Goal: Task Accomplishment & Management: Complete application form

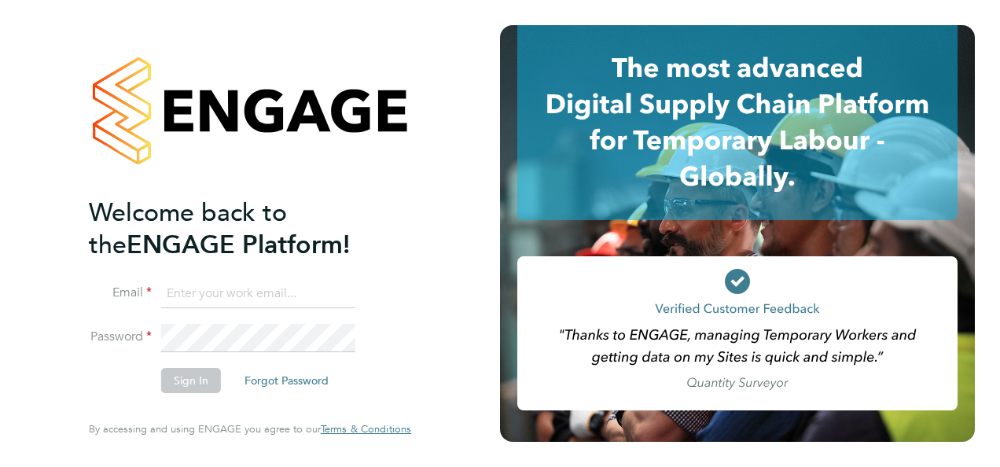
click at [199, 299] on input at bounding box center [258, 294] width 194 height 28
type input "[EMAIL_ADDRESS][DOMAIN_NAME]"
click at [195, 374] on button "Sign In" at bounding box center [191, 380] width 60 height 25
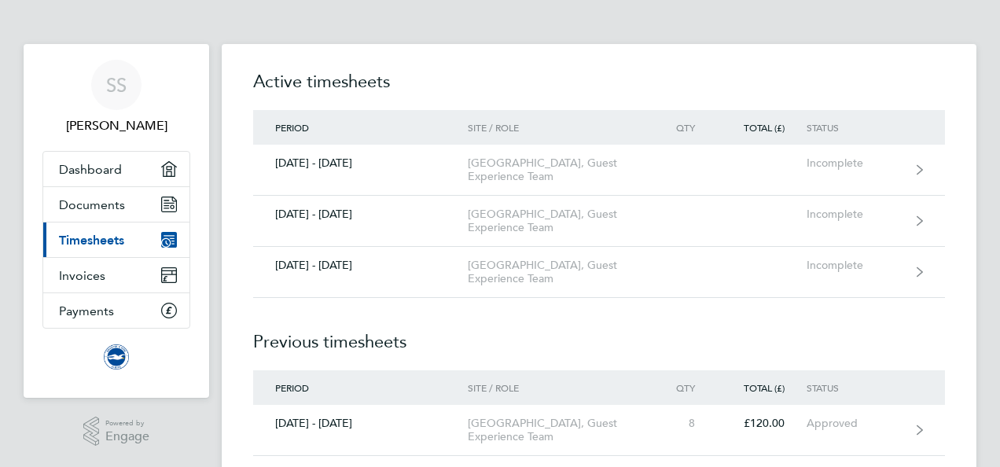
click at [118, 244] on span "Timesheets" at bounding box center [91, 240] width 65 height 15
click at [91, 242] on span "Timesheets" at bounding box center [91, 240] width 65 height 15
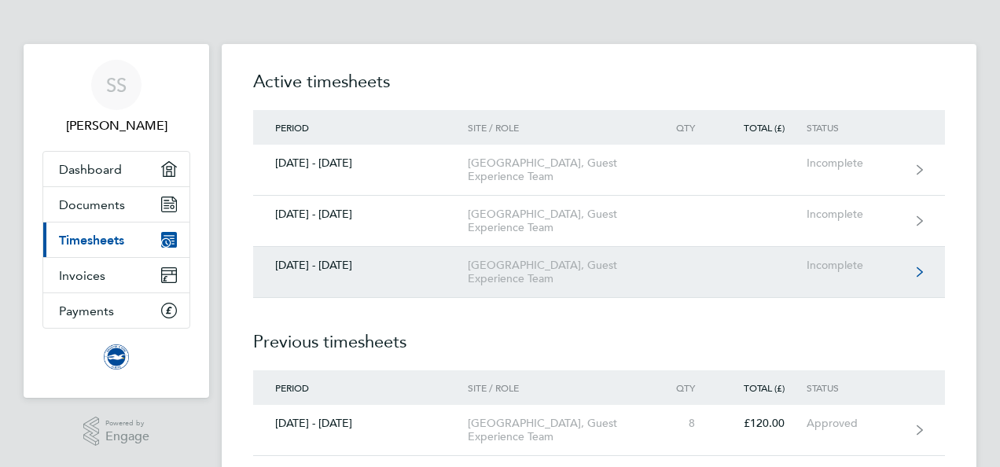
click at [306, 272] on div "[DATE] - [DATE]" at bounding box center [360, 265] width 215 height 13
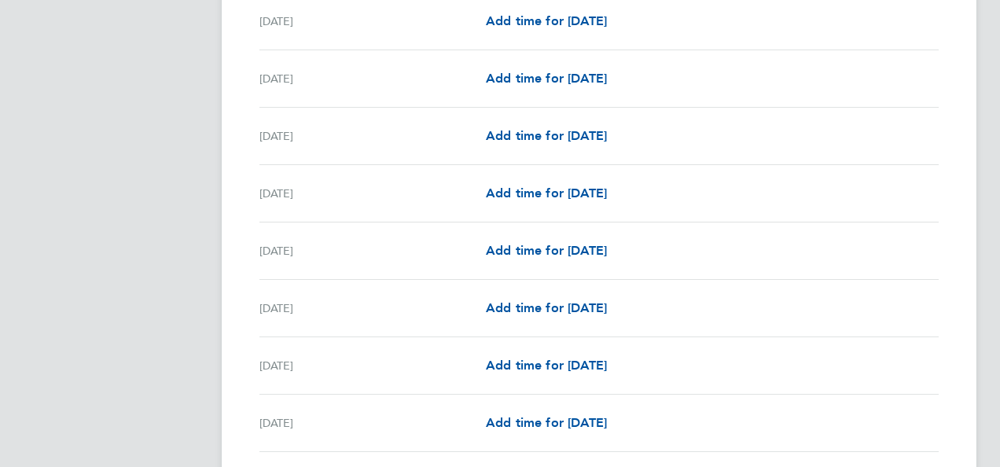
scroll to position [1603, 0]
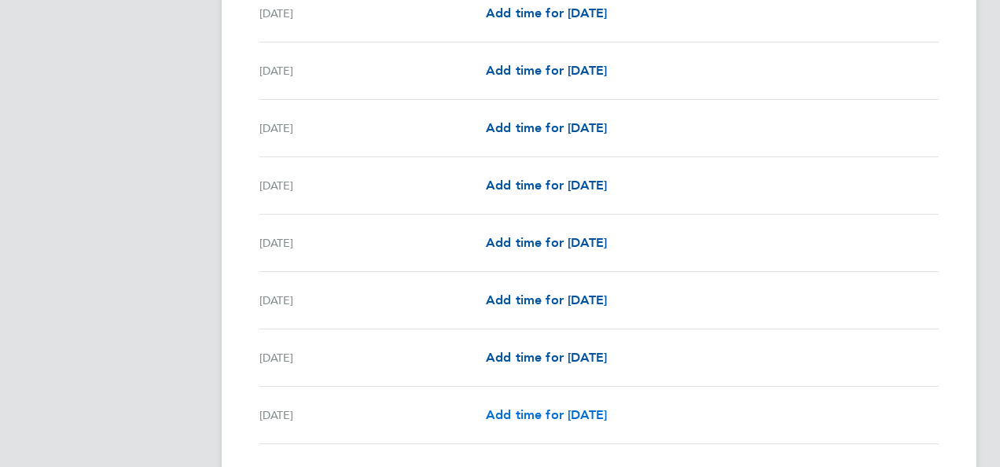
click at [497, 407] on span "Add time for [DATE]" at bounding box center [546, 414] width 121 height 15
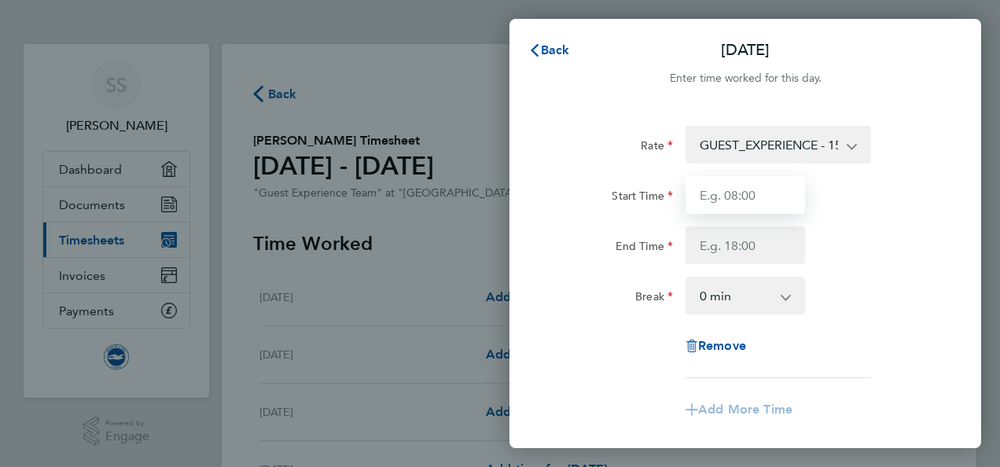
click at [760, 193] on input "Start Time" at bounding box center [744, 195] width 119 height 38
type input "10:15"
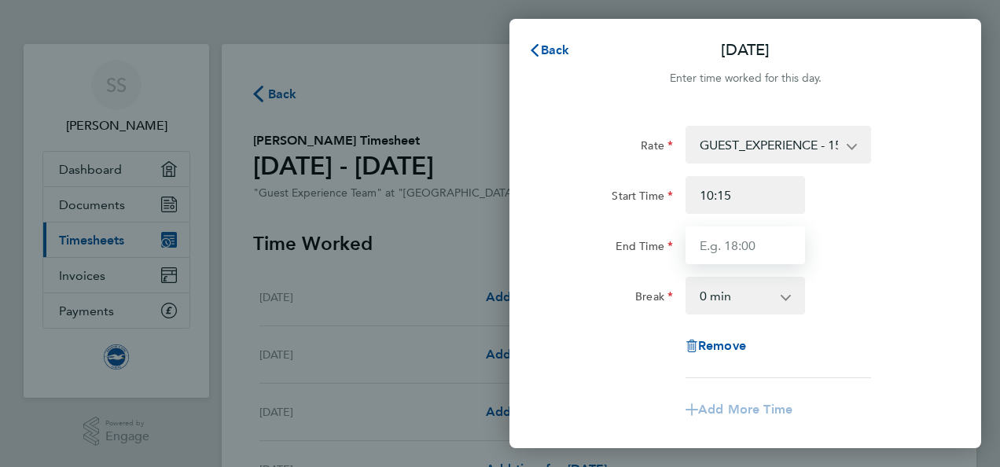
type input "14:15"
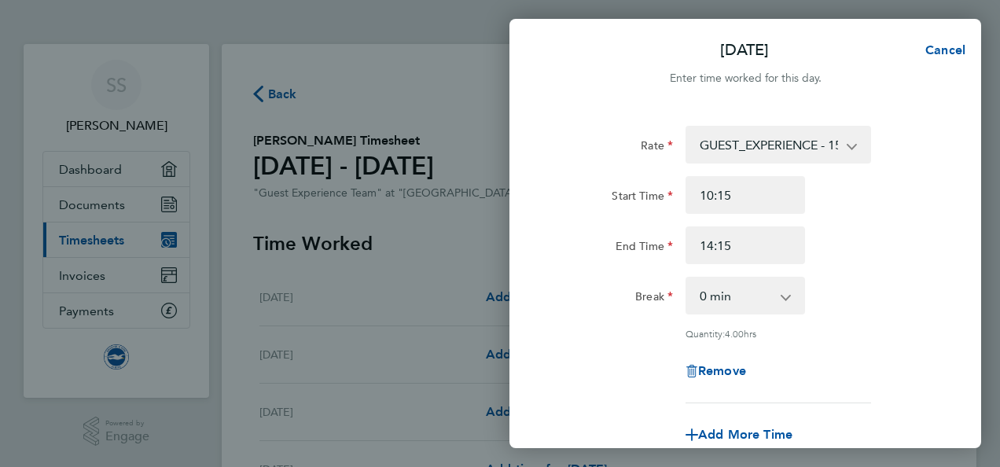
click at [888, 406] on app-timesheet-line-form-group "Rate GUEST_EXPERIENCE - 15.00 Start Time 10:15 End Time 14:15 Break 0 min 15 mi…" at bounding box center [745, 290] width 384 height 328
click at [920, 375] on div "Remove" at bounding box center [745, 371] width 396 height 38
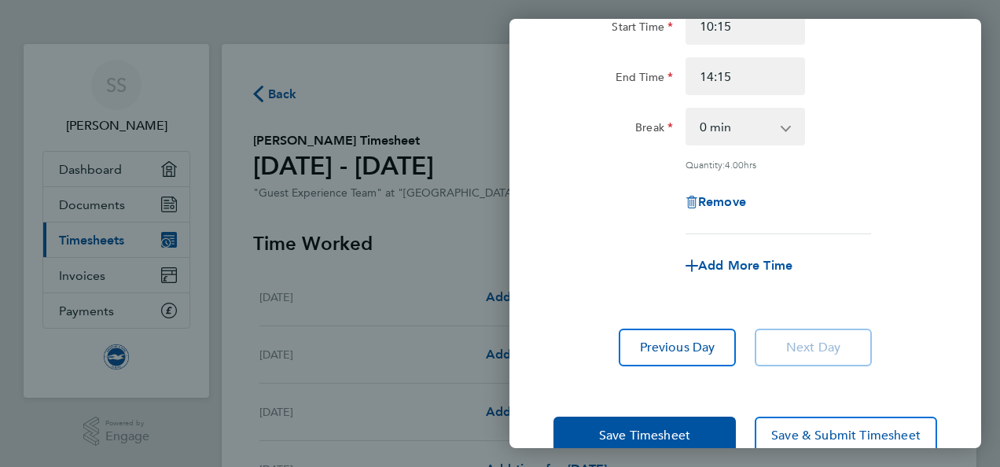
scroll to position [189, 0]
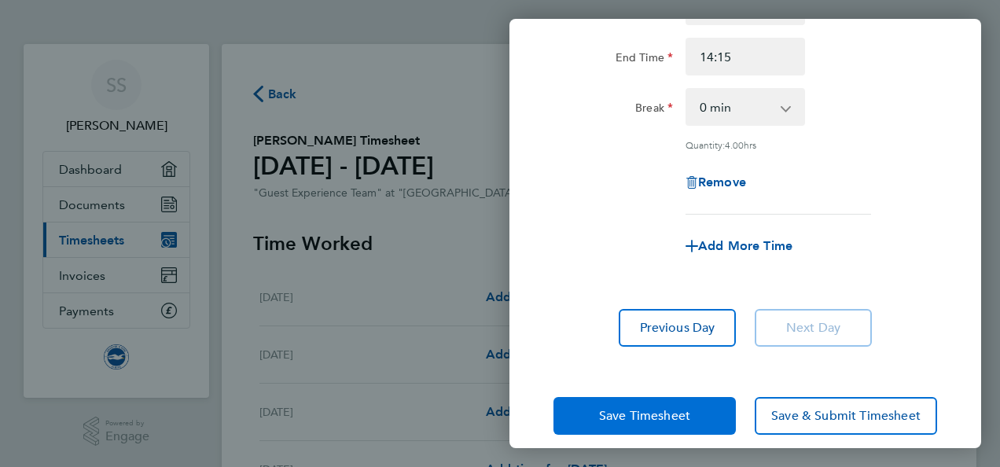
click at [657, 418] on span "Save Timesheet" at bounding box center [644, 416] width 91 height 16
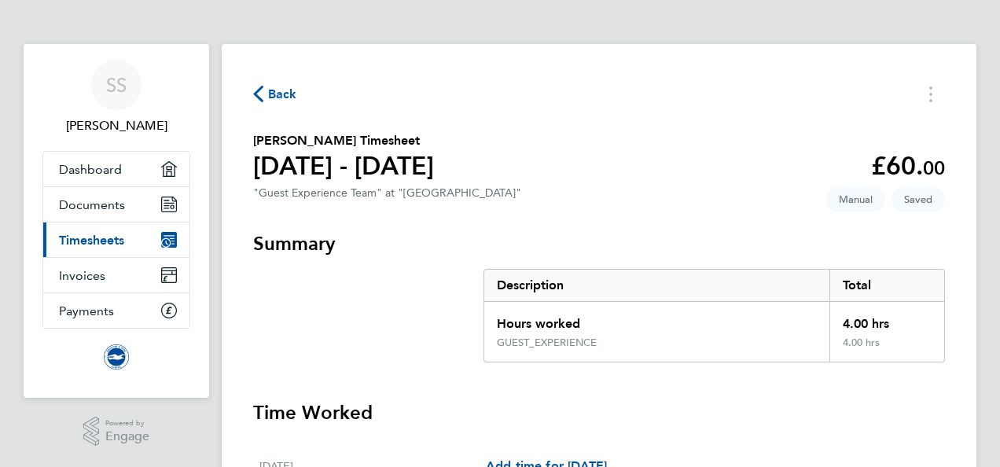
click at [281, 97] on span "Back" at bounding box center [282, 94] width 29 height 19
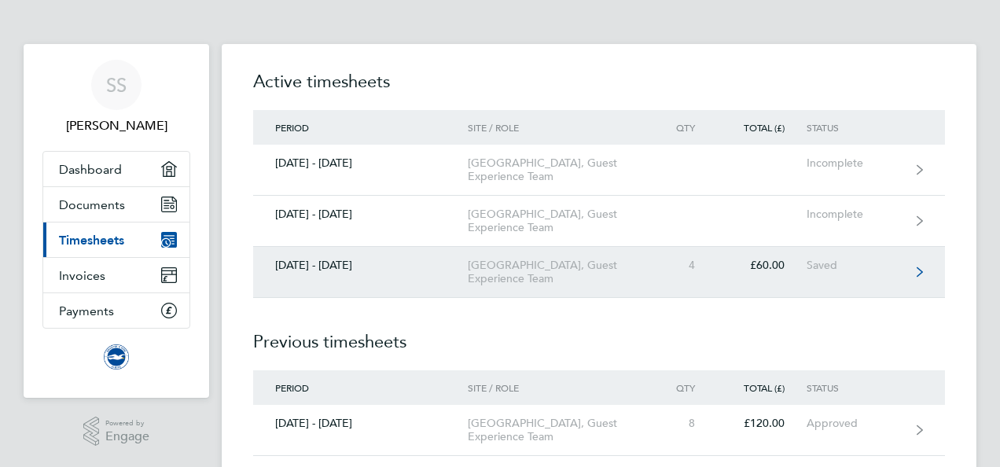
click at [556, 285] on div "[GEOGRAPHIC_DATA], Guest Experience Team" at bounding box center [558, 272] width 180 height 27
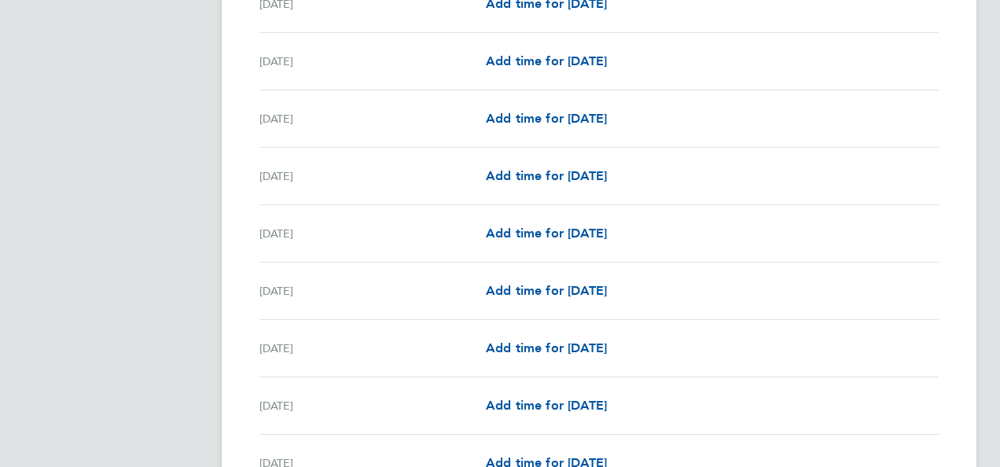
scroll to position [1038, 0]
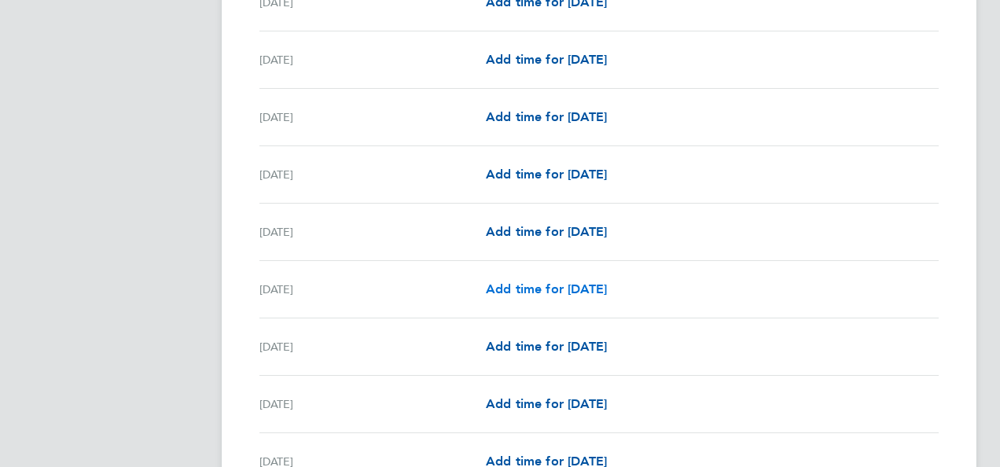
click at [516, 281] on span "Add time for [DATE]" at bounding box center [546, 288] width 121 height 15
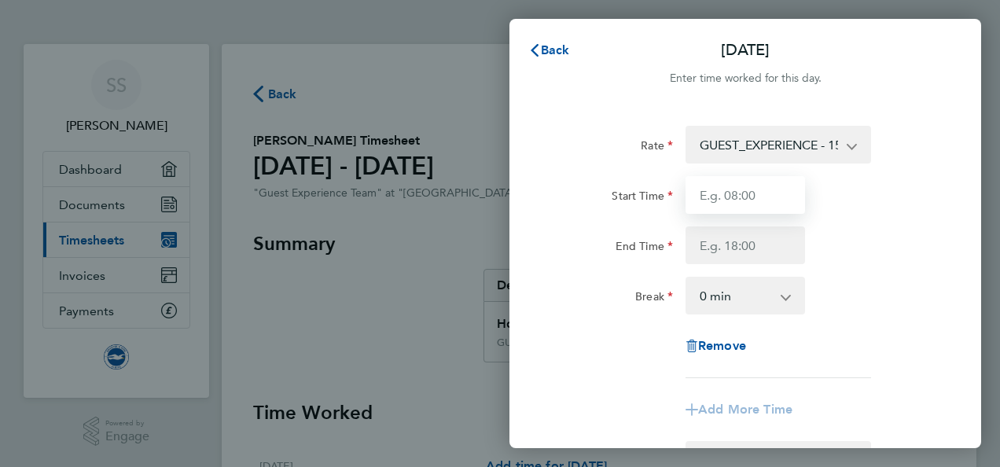
click at [763, 201] on input "Start Time" at bounding box center [744, 195] width 119 height 38
type input "11:15"
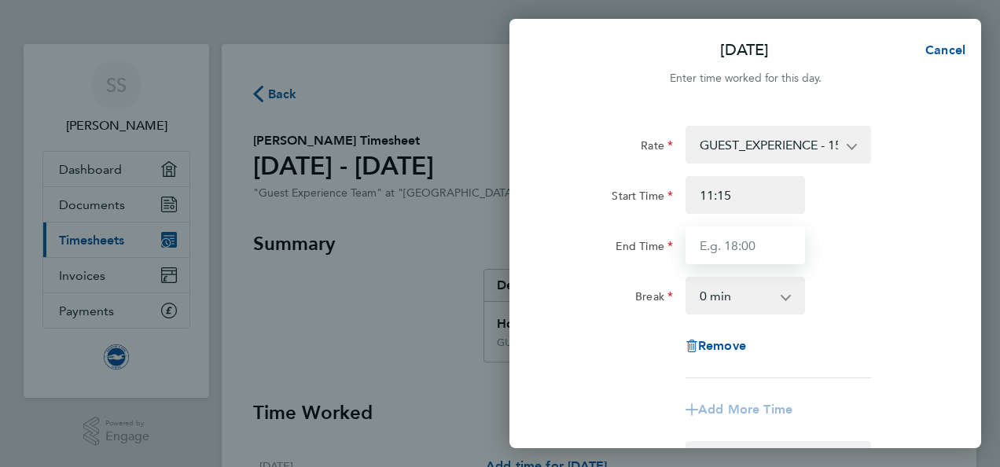
click at [739, 244] on input "End Time" at bounding box center [744, 245] width 119 height 38
click at [724, 253] on input "End Time" at bounding box center [744, 245] width 119 height 38
type input "15:15"
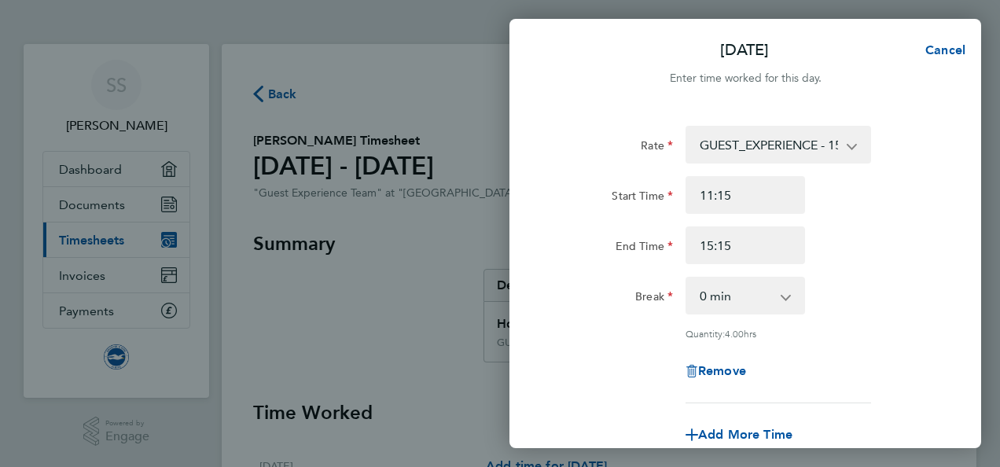
click at [906, 372] on div "Rate GUEST_EXPERIENCE - 15.00 Start Time 11:15 End Time 15:15 Break 0 min 15 mi…" at bounding box center [745, 264] width 384 height 277
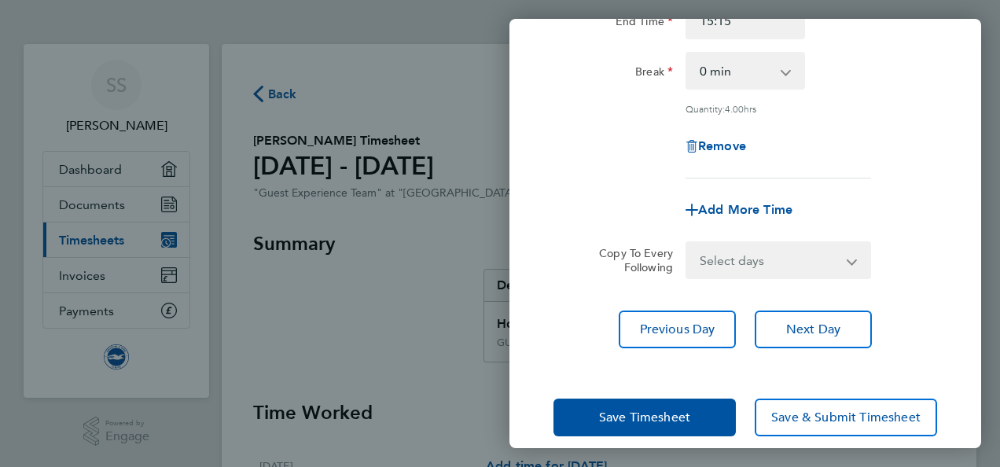
scroll to position [243, 0]
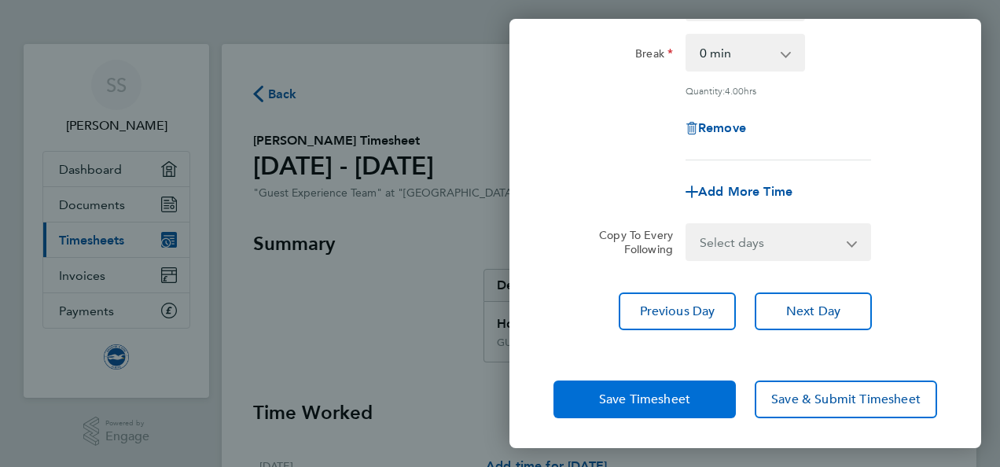
click at [692, 395] on button "Save Timesheet" at bounding box center [644, 399] width 182 height 38
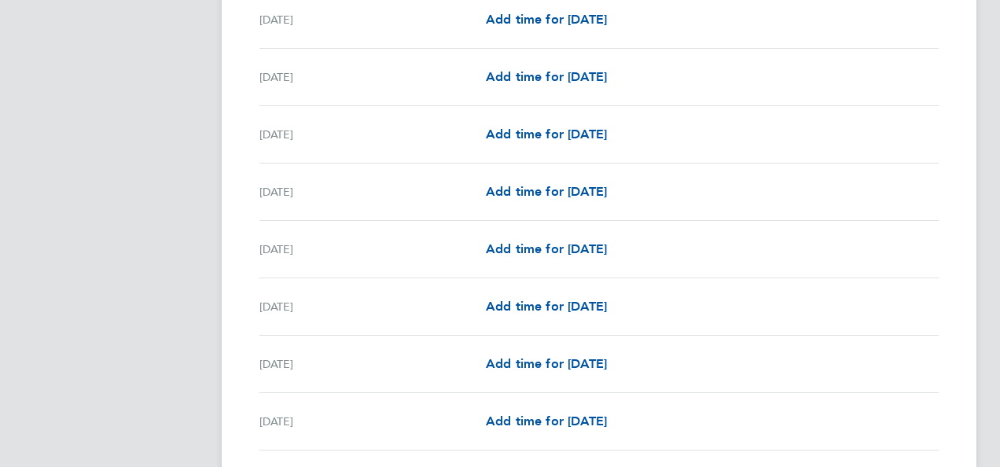
scroll to position [849, 0]
click at [509, 72] on span "Add time for [DATE]" at bounding box center [546, 75] width 121 height 15
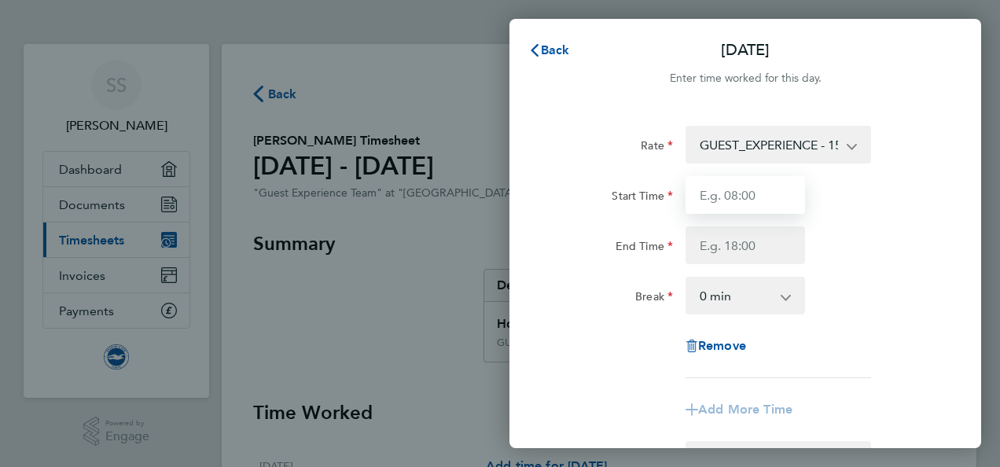
click at [776, 193] on input "Start Time" at bounding box center [744, 195] width 119 height 38
type input "15:45"
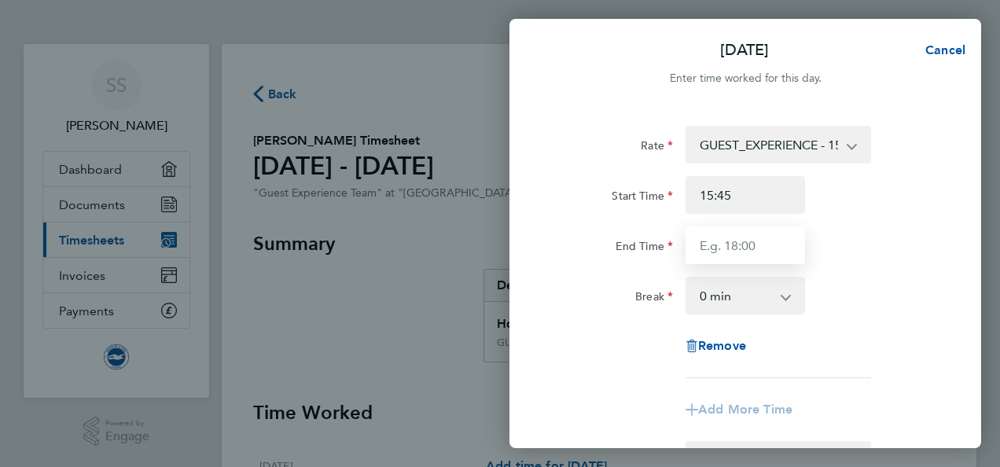
click at [729, 252] on input "End Time" at bounding box center [744, 245] width 119 height 38
click at [711, 241] on input "1545" at bounding box center [744, 245] width 119 height 38
type input "15:45"
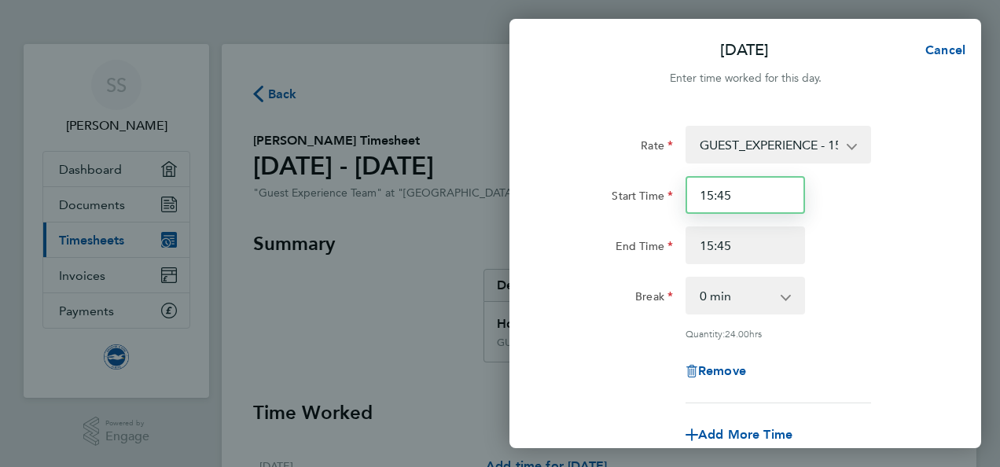
click at [733, 193] on input "15:45" at bounding box center [744, 195] width 119 height 38
type input "11:45"
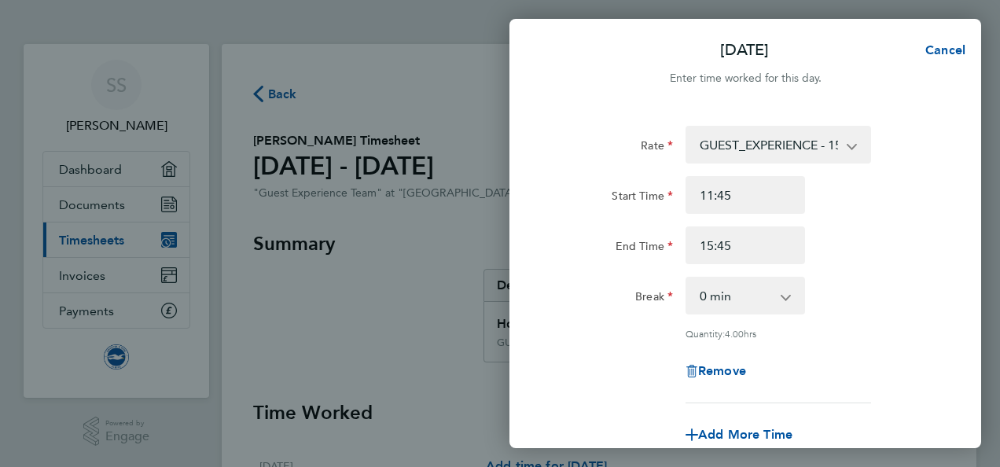
click at [915, 408] on app-timesheet-line-form-group "Rate GUEST_EXPERIENCE - 15.00 Start Time 11:45 End Time 15:45 Break 0 min 15 mi…" at bounding box center [745, 290] width 384 height 328
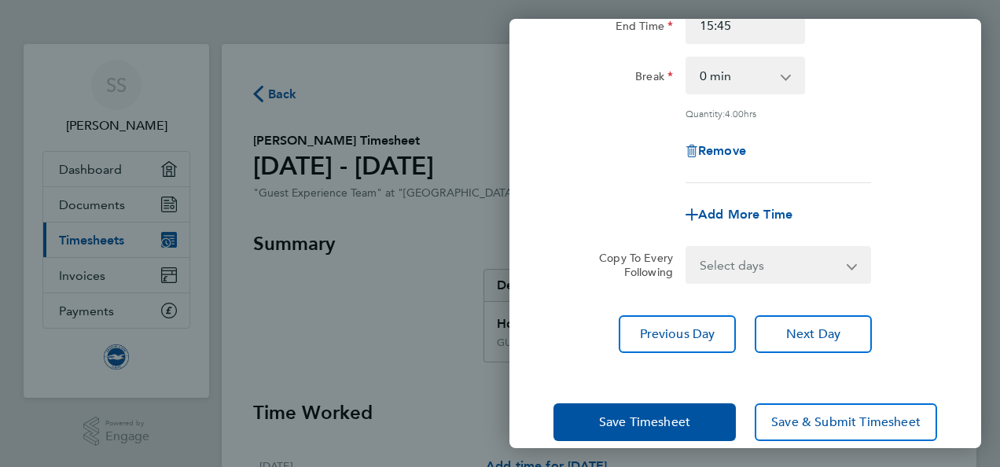
scroll to position [243, 0]
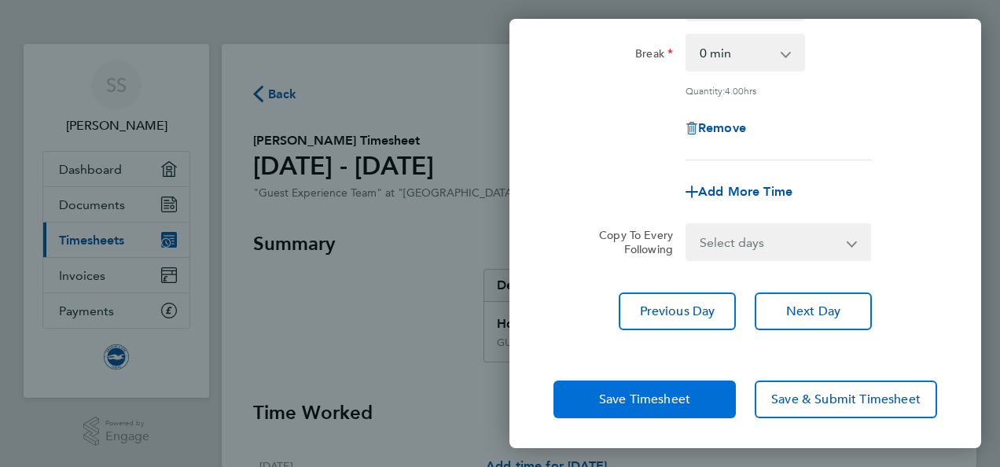
click at [601, 396] on span "Save Timesheet" at bounding box center [644, 399] width 91 height 16
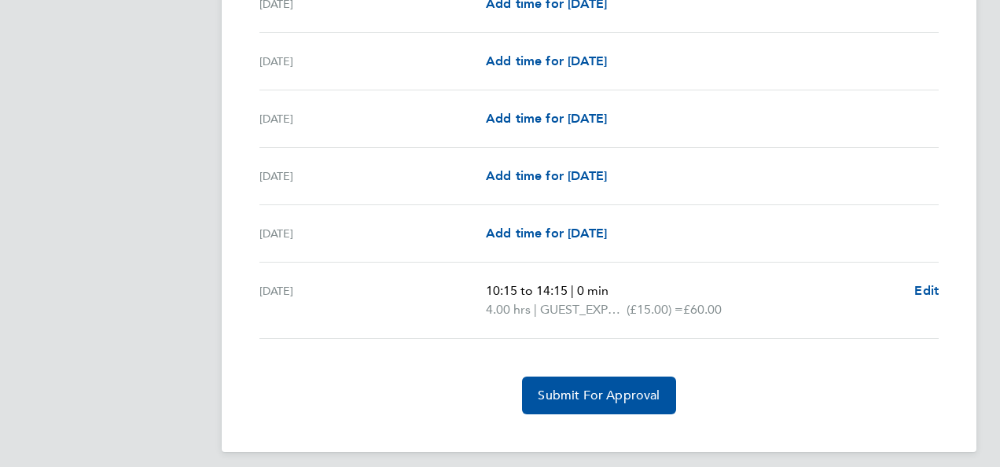
scroll to position [1936, 0]
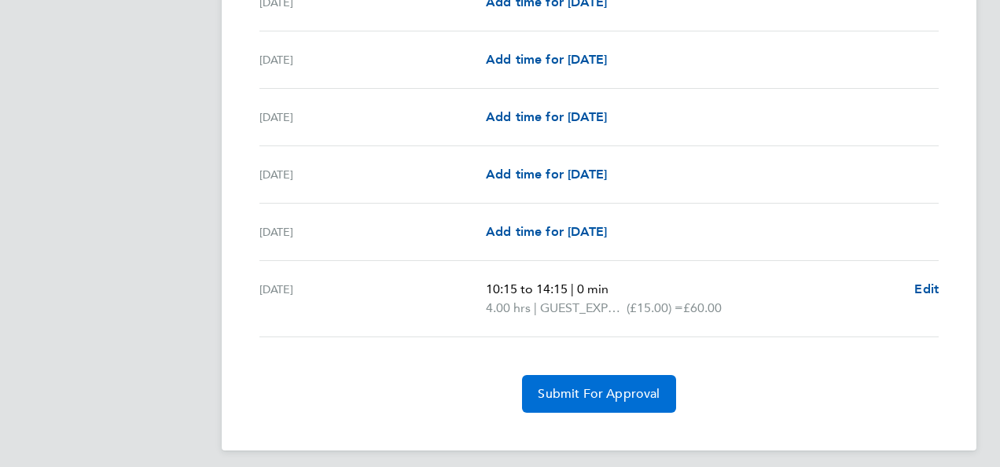
click at [583, 386] on span "Submit For Approval" at bounding box center [599, 394] width 122 height 16
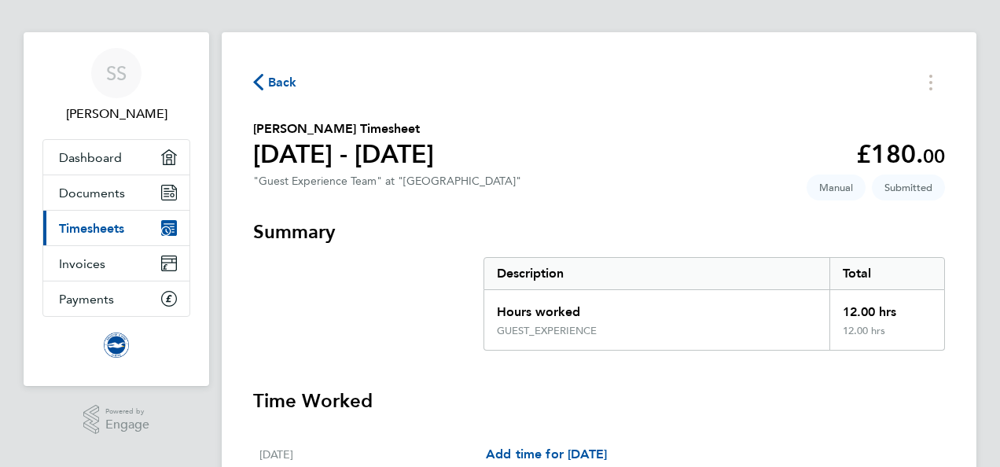
scroll to position [0, 0]
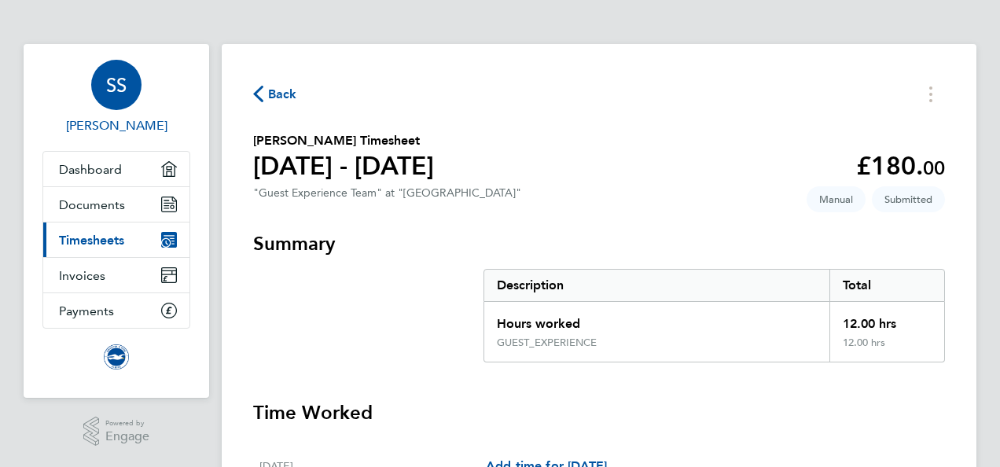
click at [109, 101] on div "SS" at bounding box center [116, 85] width 50 height 50
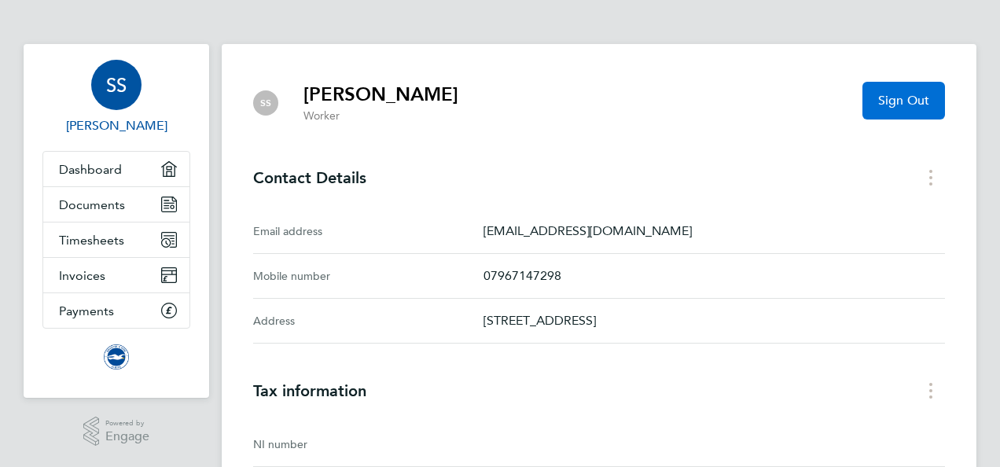
click at [891, 104] on span "Sign Out" at bounding box center [903, 101] width 51 height 16
